Goal: Check status: Check status

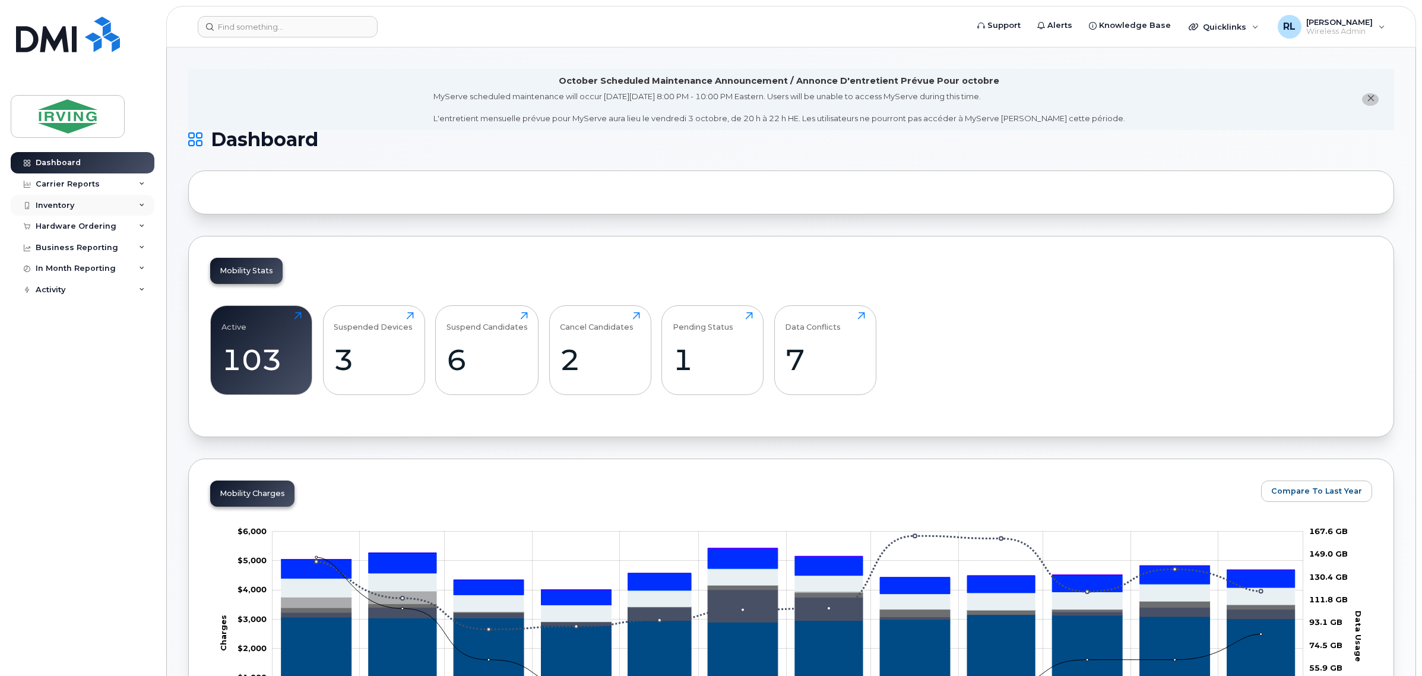
click at [106, 213] on div "Inventory" at bounding box center [83, 205] width 144 height 21
click at [107, 293] on div "Hardware Ordering" at bounding box center [76, 295] width 81 height 10
click at [64, 336] on div "Orders" at bounding box center [55, 339] width 29 height 11
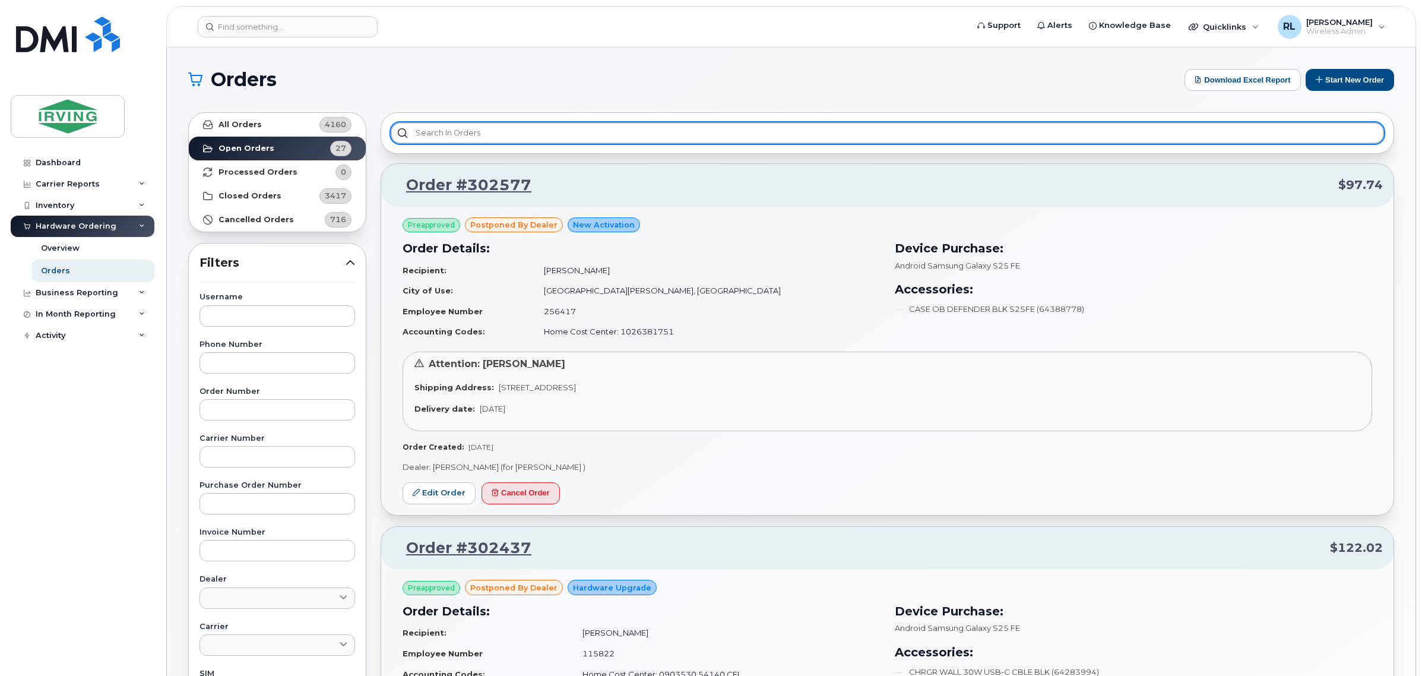
click at [599, 134] on input "text" at bounding box center [888, 132] width 994 height 21
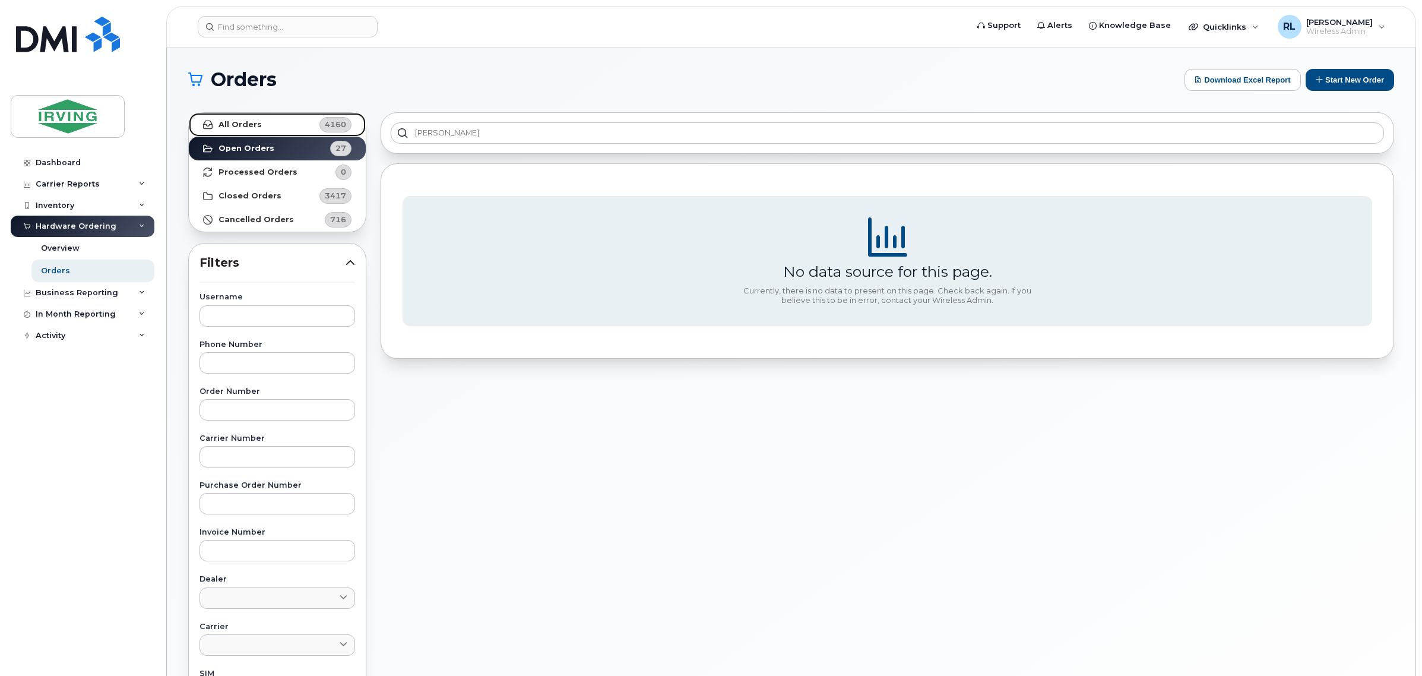
click at [280, 121] on link "All Orders 4160" at bounding box center [277, 125] width 177 height 24
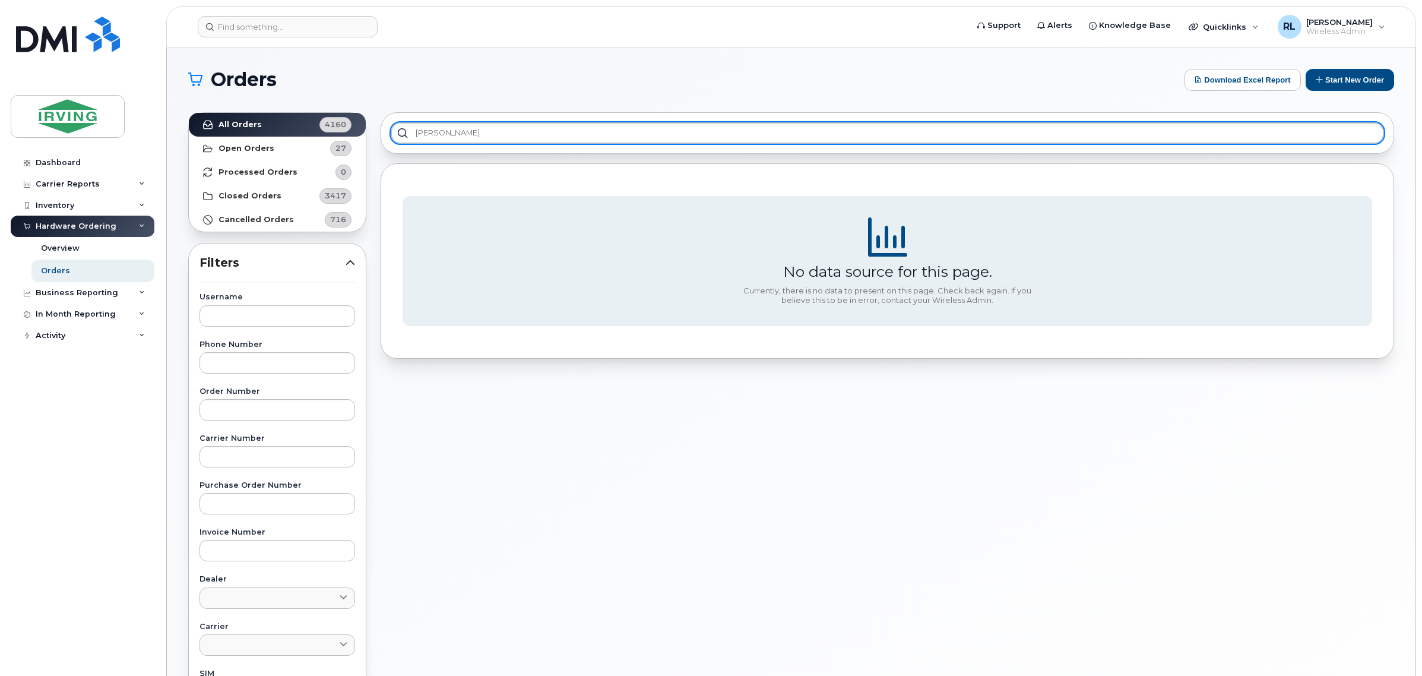
click at [465, 132] on input "martin" at bounding box center [888, 132] width 994 height 21
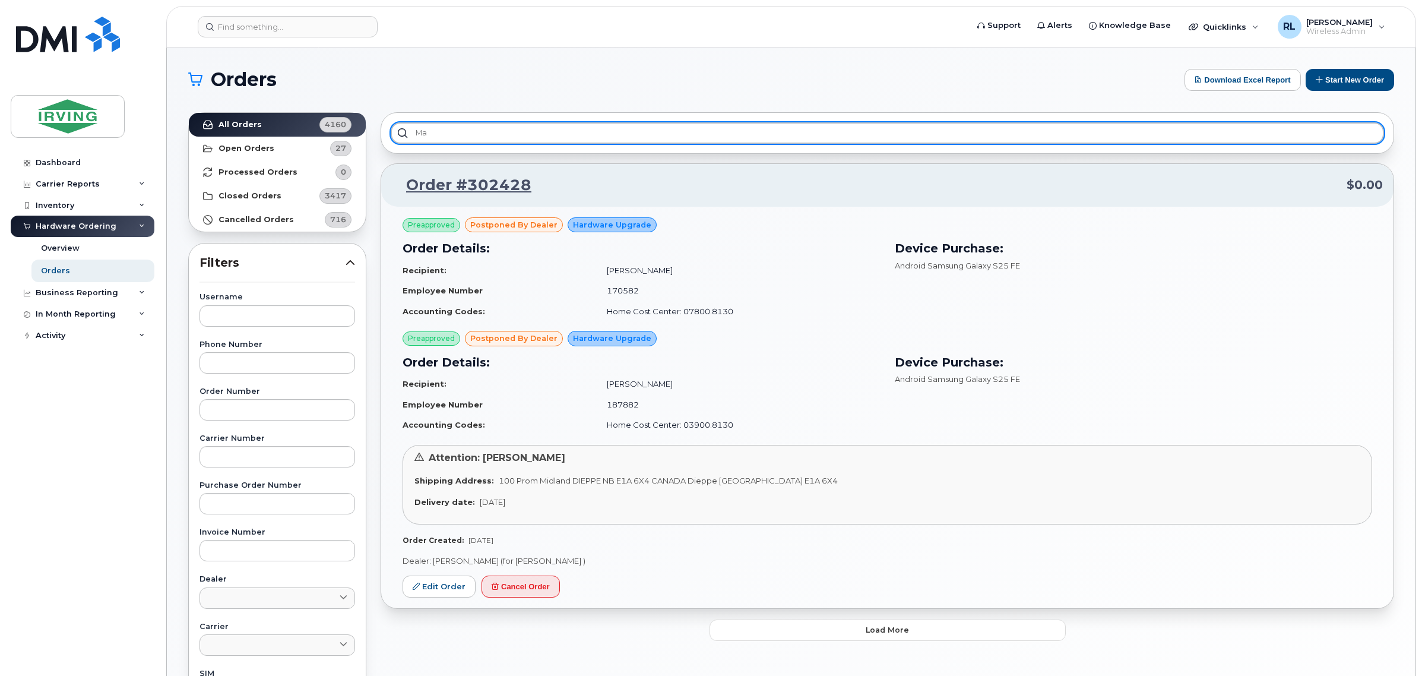
type input "m"
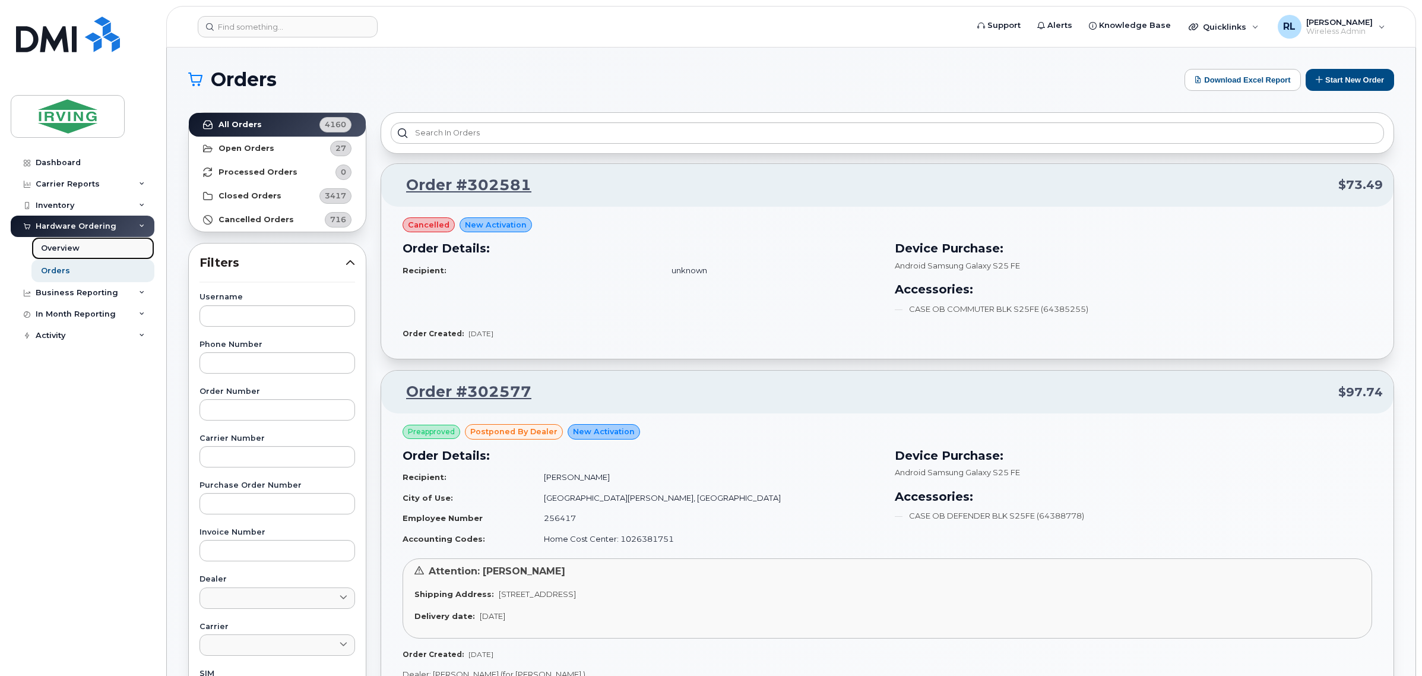
click at [95, 249] on link "Overview" at bounding box center [92, 248] width 123 height 23
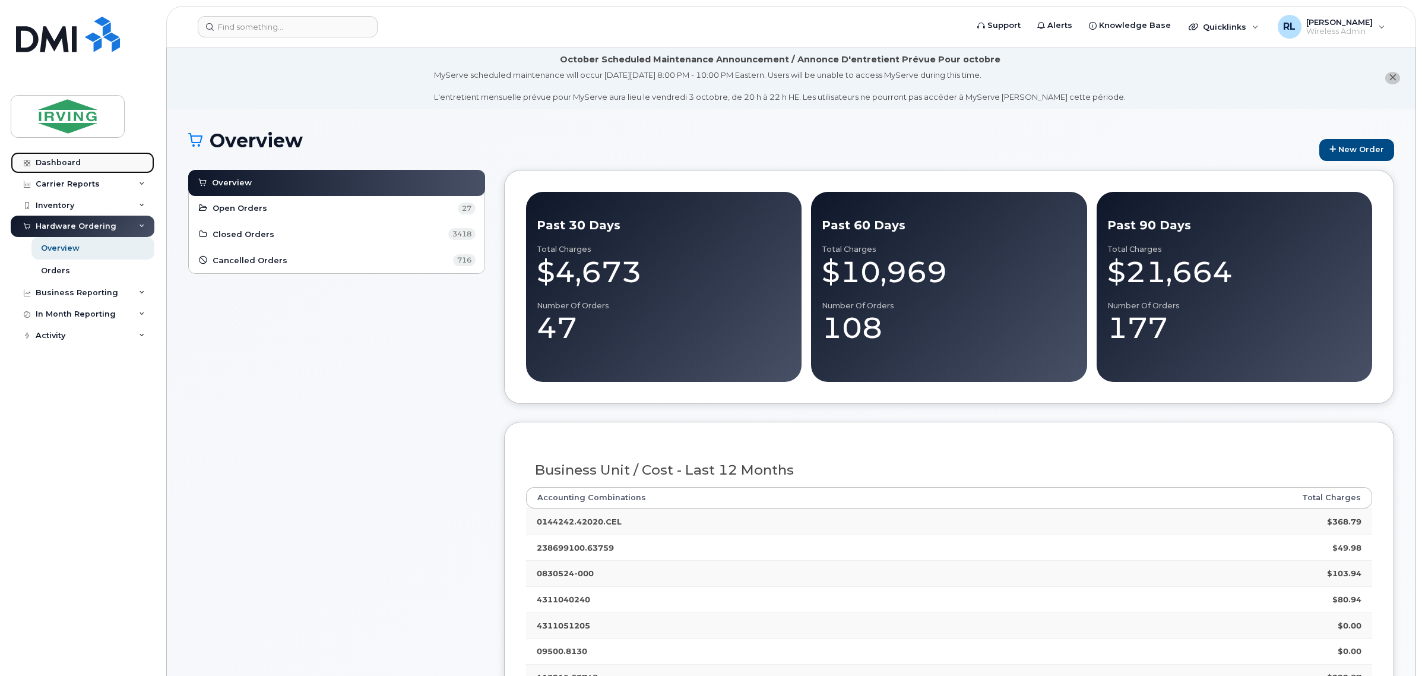
click at [52, 156] on link "Dashboard" at bounding box center [83, 162] width 144 height 21
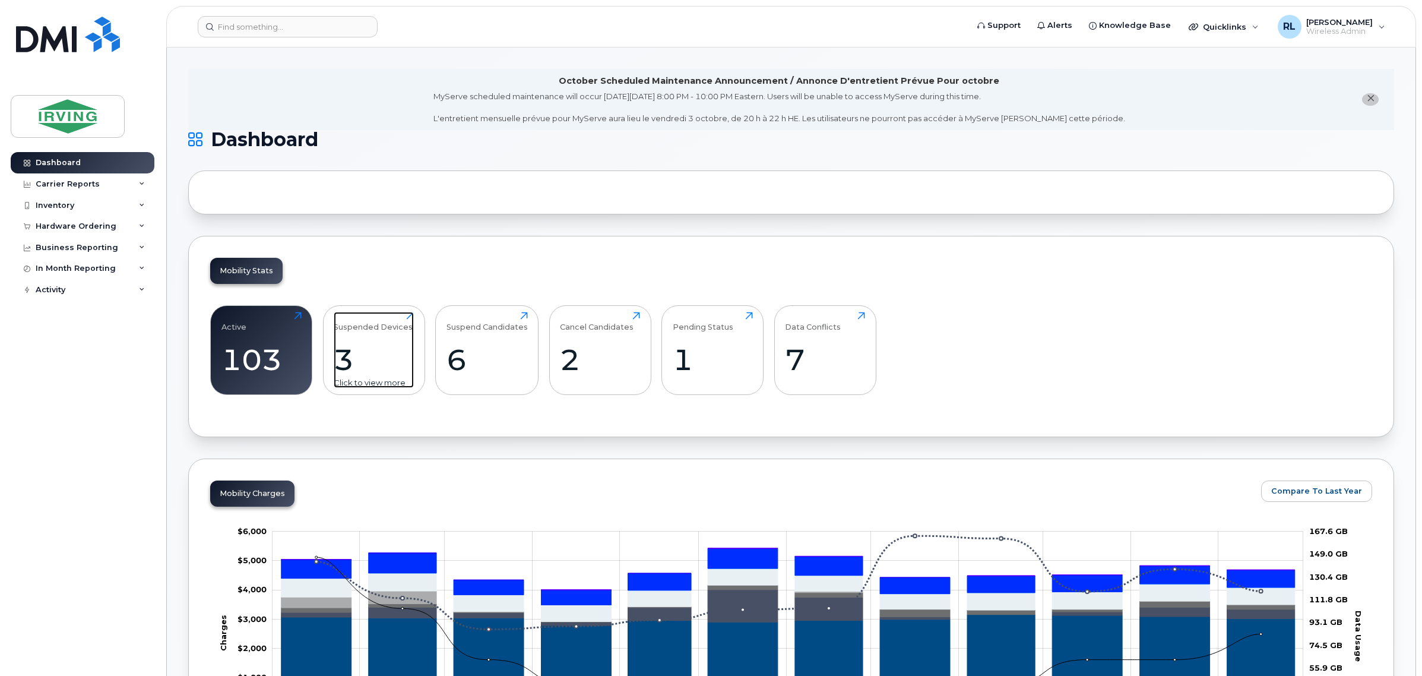
click at [396, 355] on div "3" at bounding box center [374, 359] width 80 height 35
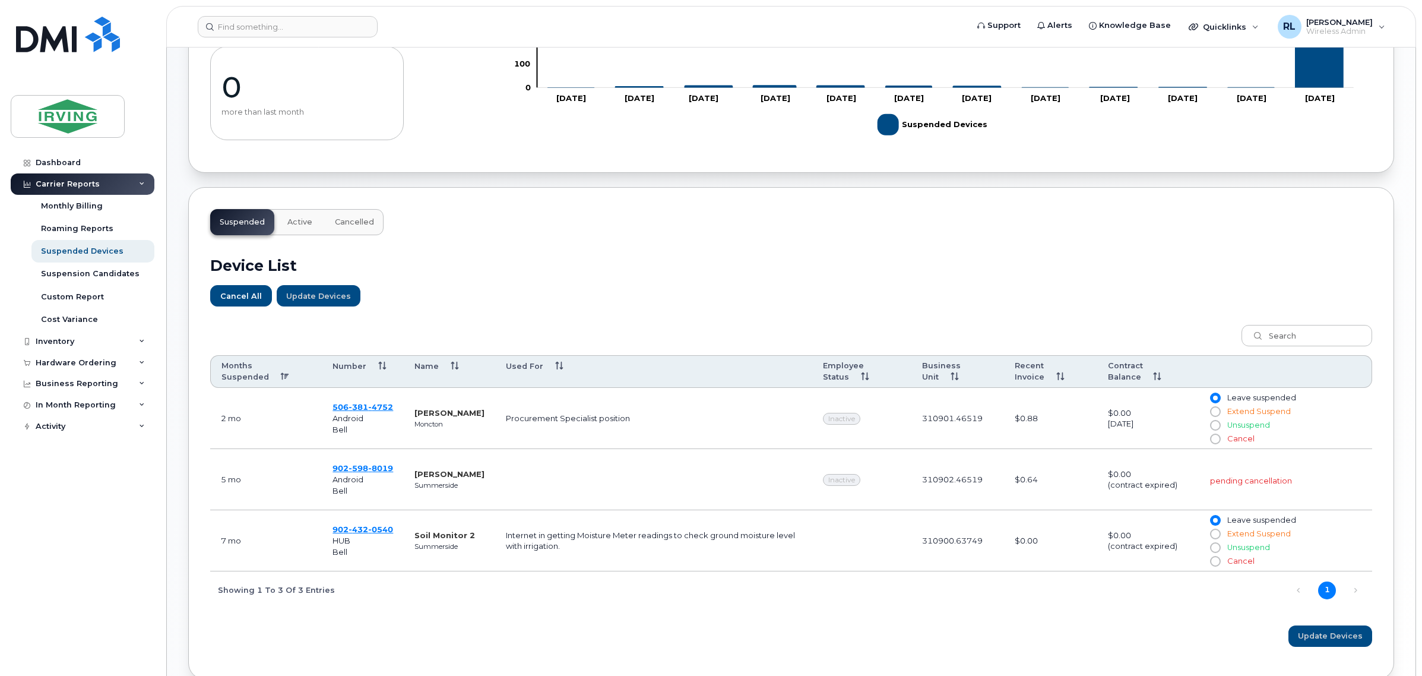
scroll to position [292, 0]
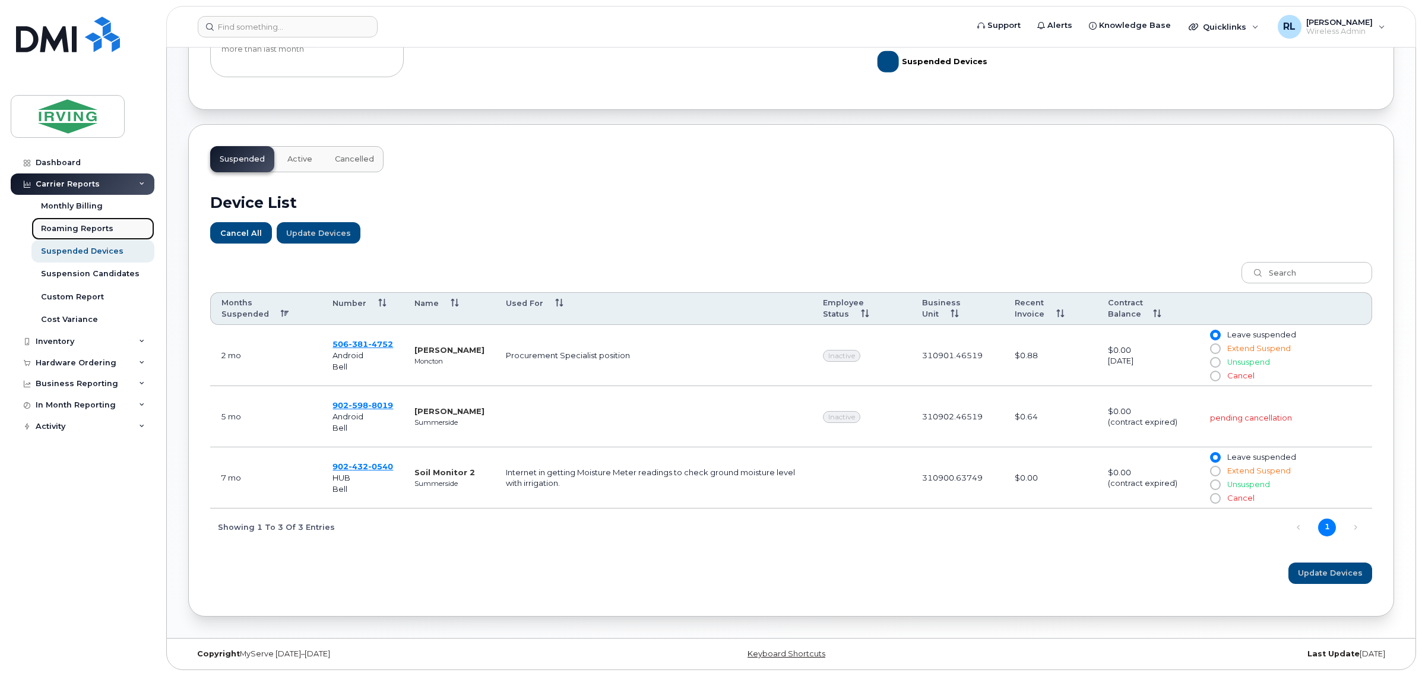
click at [70, 225] on div "Roaming Reports" at bounding box center [77, 228] width 72 height 11
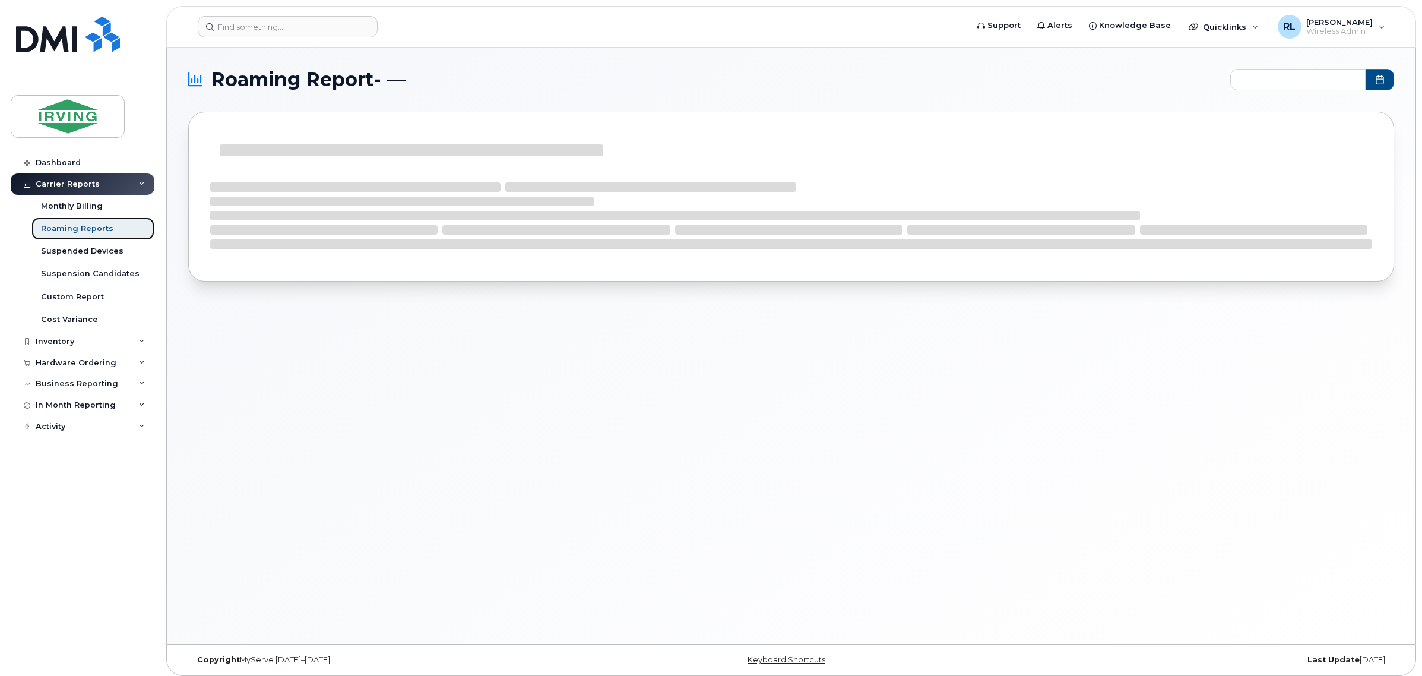
type input "2024-11 - 2025-09"
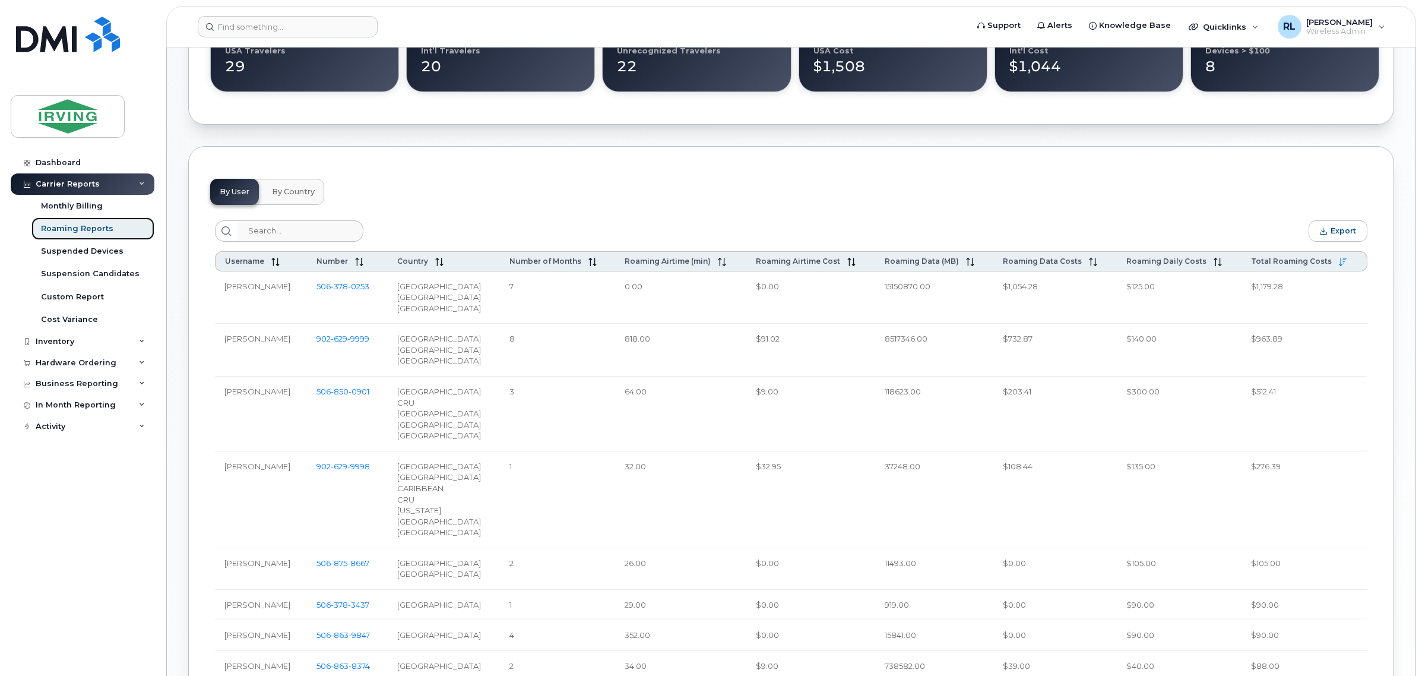
scroll to position [347, 0]
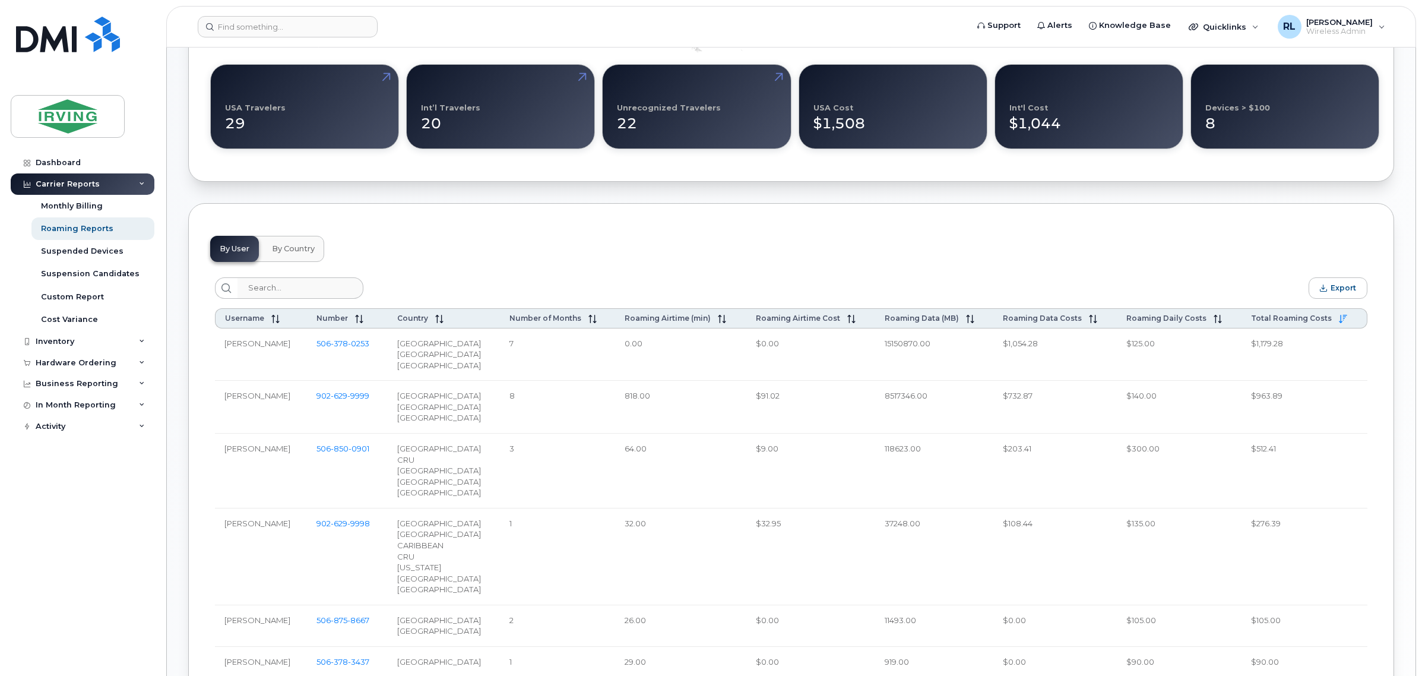
click at [284, 248] on span "By Country" at bounding box center [293, 249] width 43 height 10
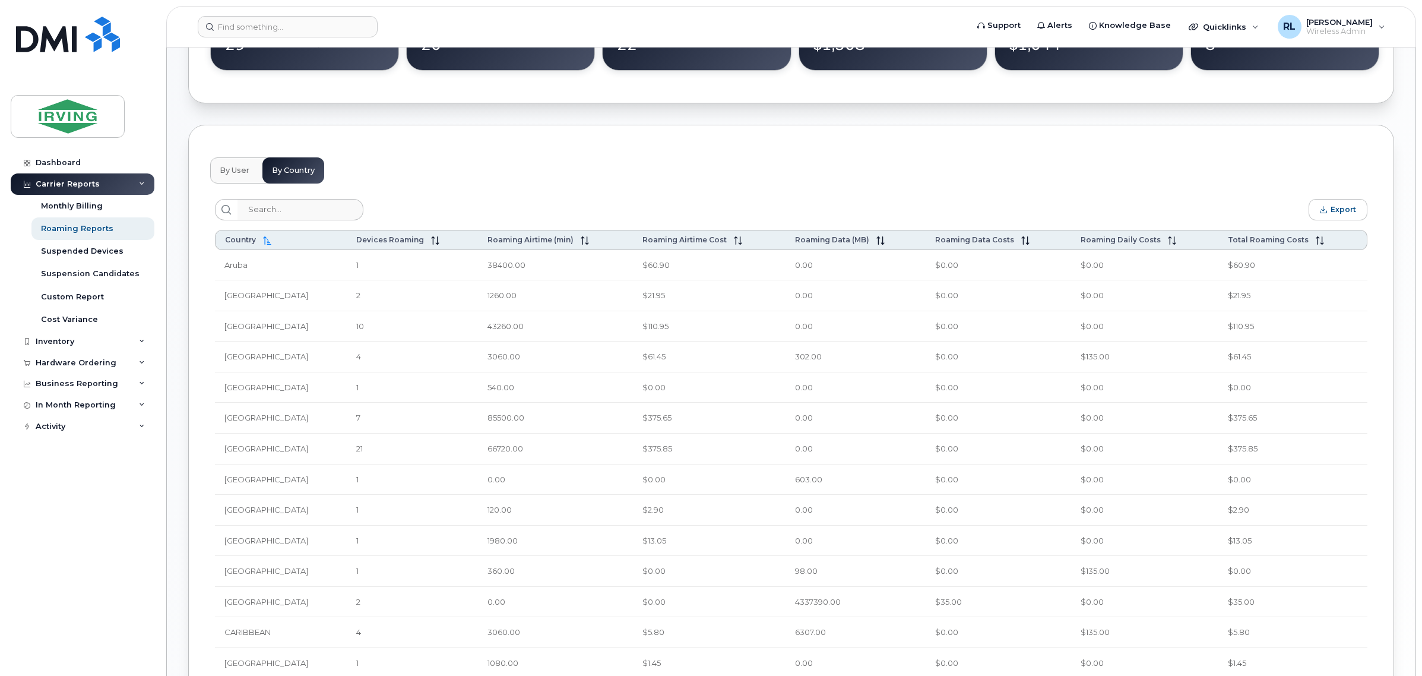
scroll to position [298, 0]
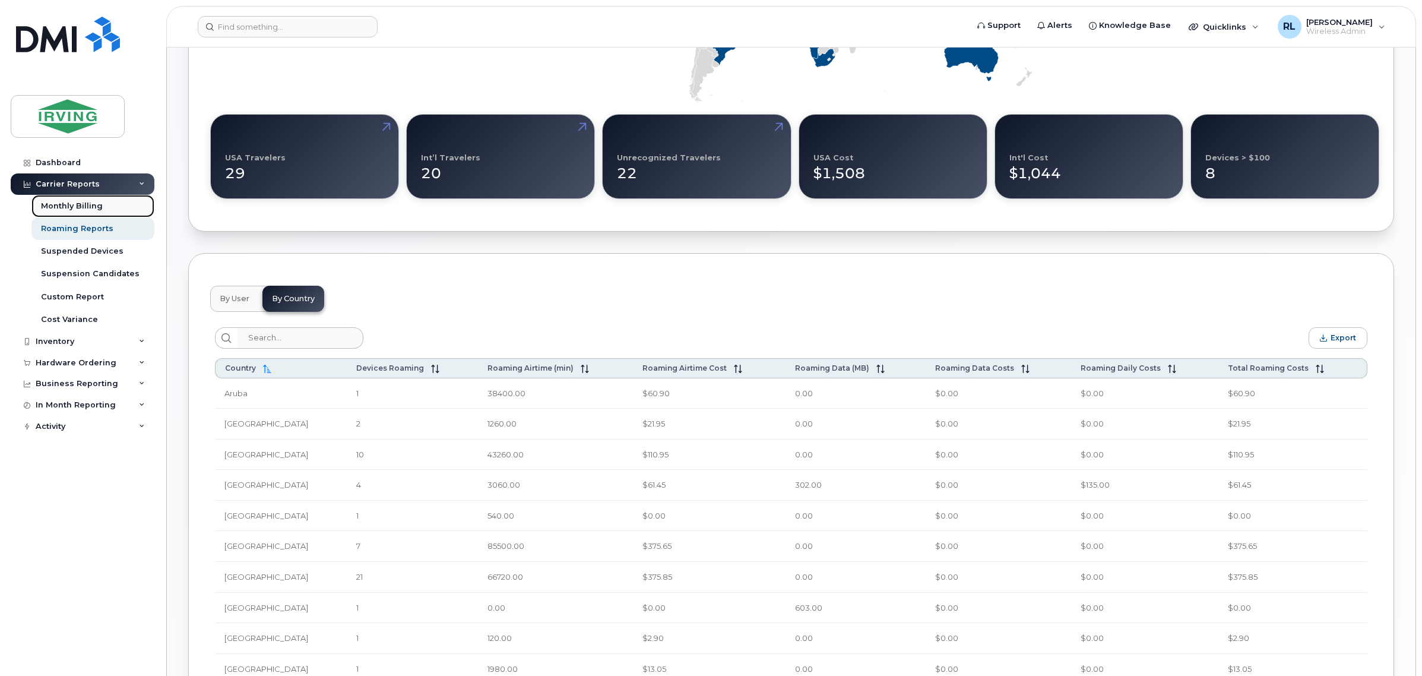
click at [65, 200] on link "Monthly Billing" at bounding box center [92, 206] width 123 height 23
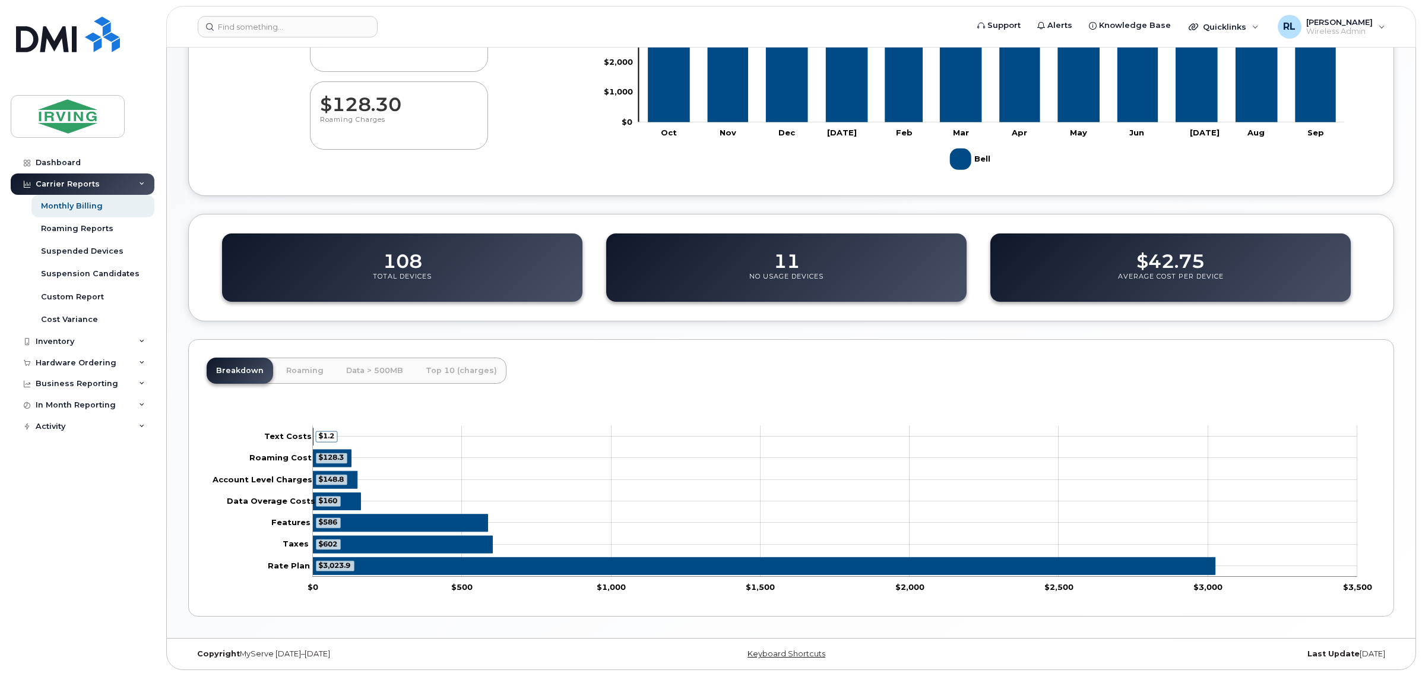
scroll to position [315, 0]
click at [121, 267] on link "Suspension Candidates" at bounding box center [92, 274] width 123 height 23
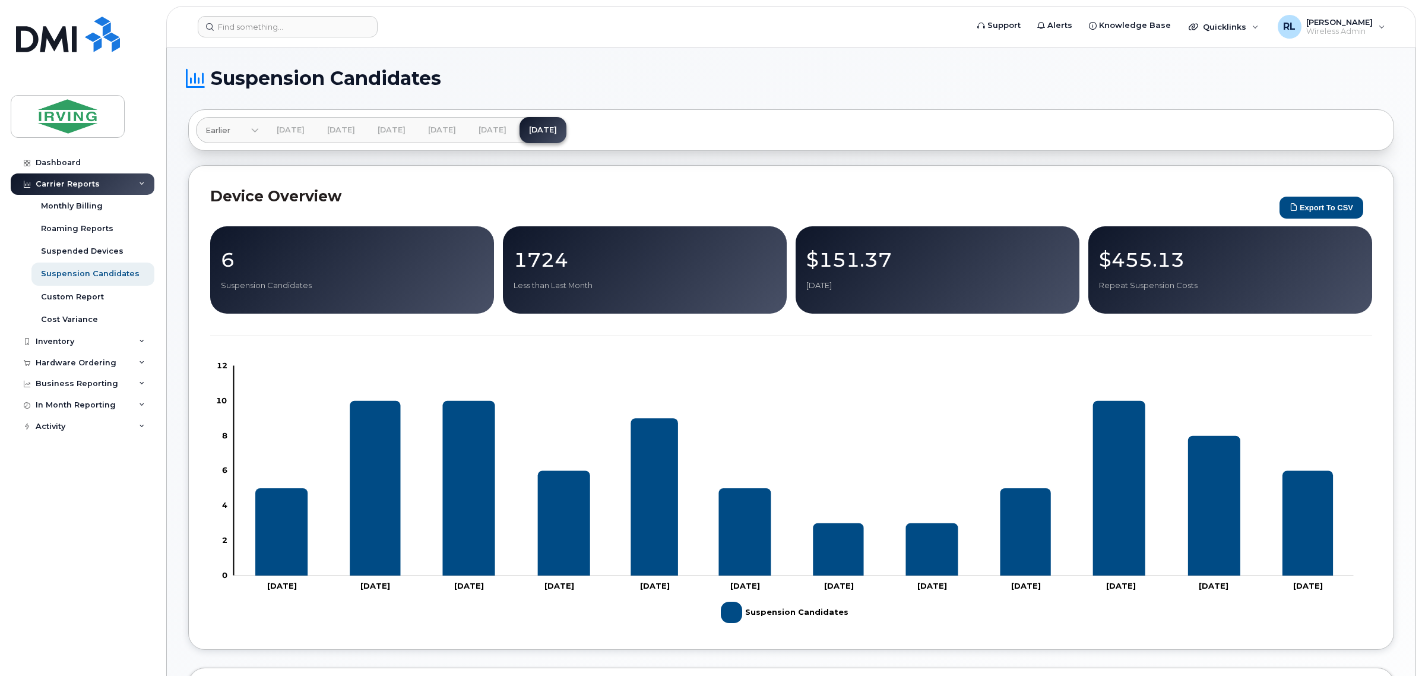
click at [323, 280] on p "Suspension Candidates" at bounding box center [352, 285] width 263 height 11
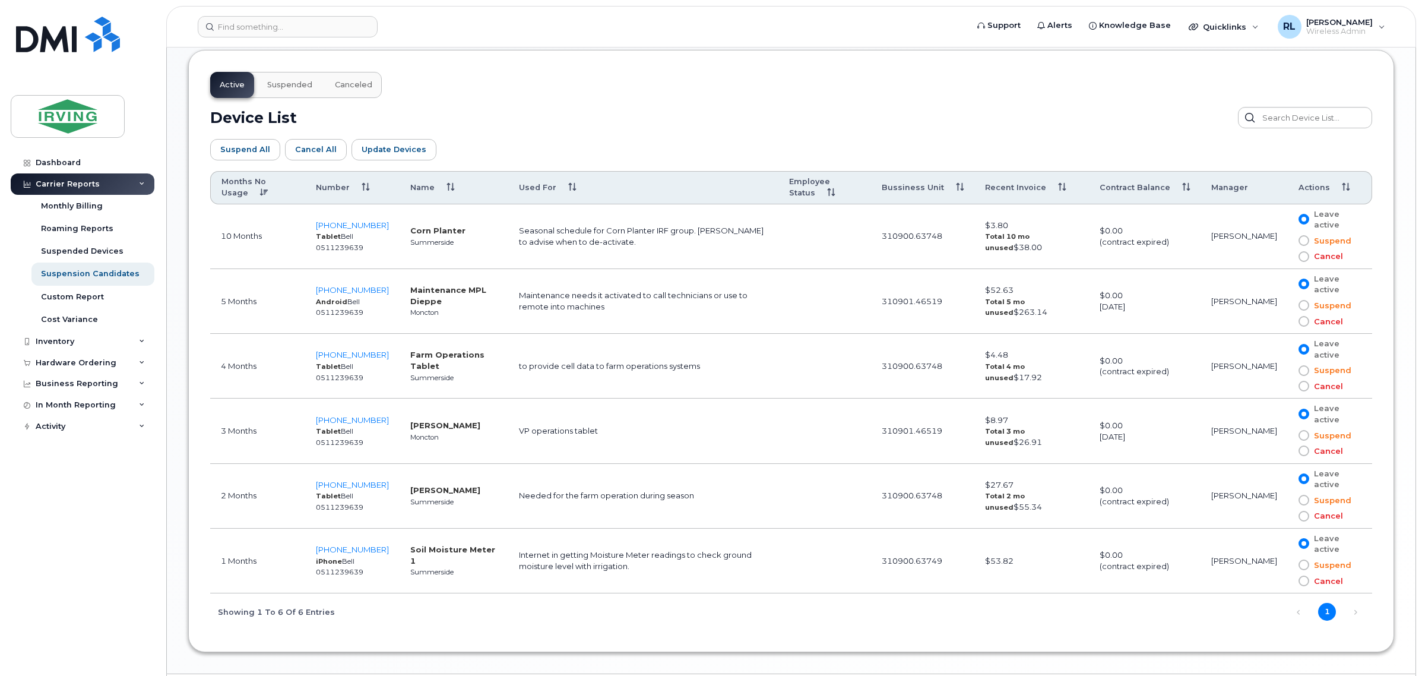
scroll to position [581, 0]
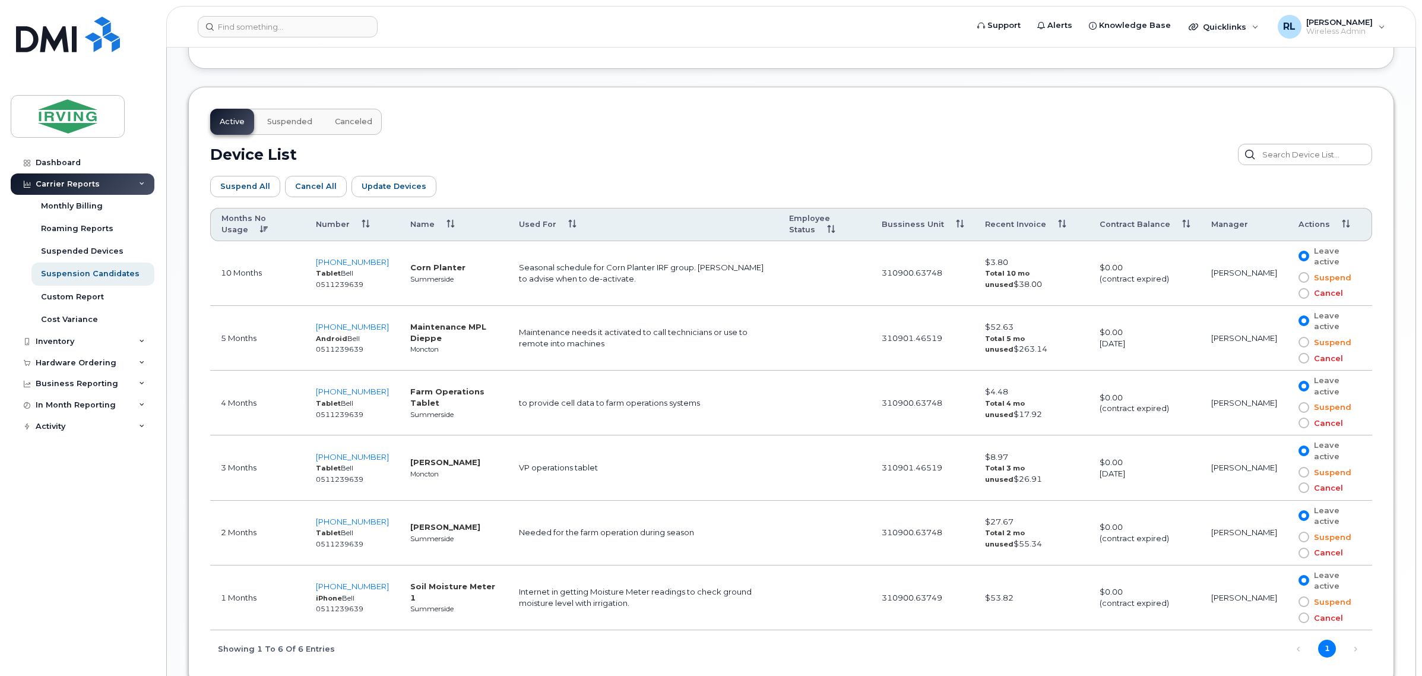
click at [349, 257] on td "[PHONE_NUMBER] Tablet Bell 0511239639" at bounding box center [352, 273] width 94 height 65
click at [344, 260] on span "[PHONE_NUMBER]" at bounding box center [352, 262] width 73 height 10
